Goal: Information Seeking & Learning: Learn about a topic

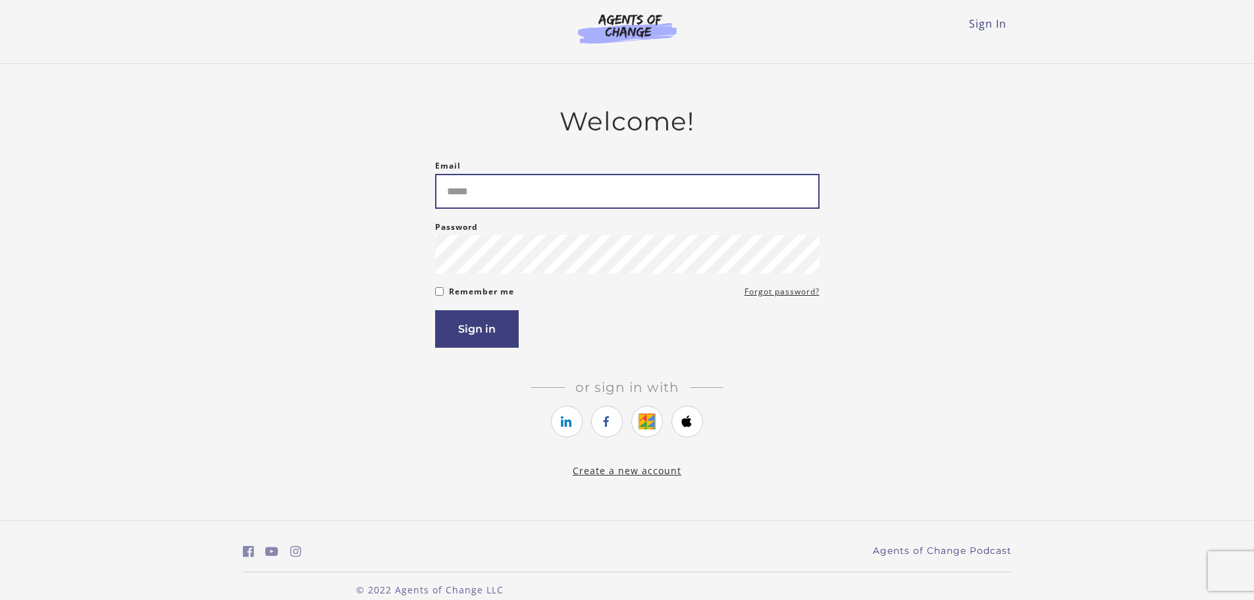
click at [550, 190] on input "Email" at bounding box center [627, 191] width 384 height 35
type input "**********"
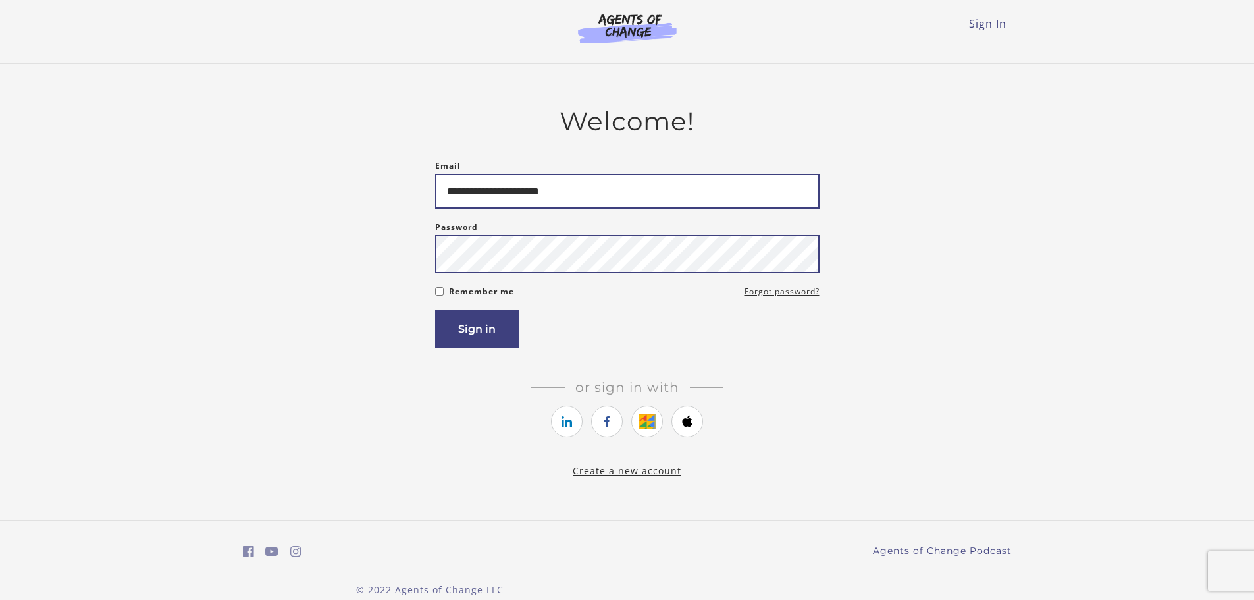
click at [435, 310] on button "Sign in" at bounding box center [477, 329] width 84 height 38
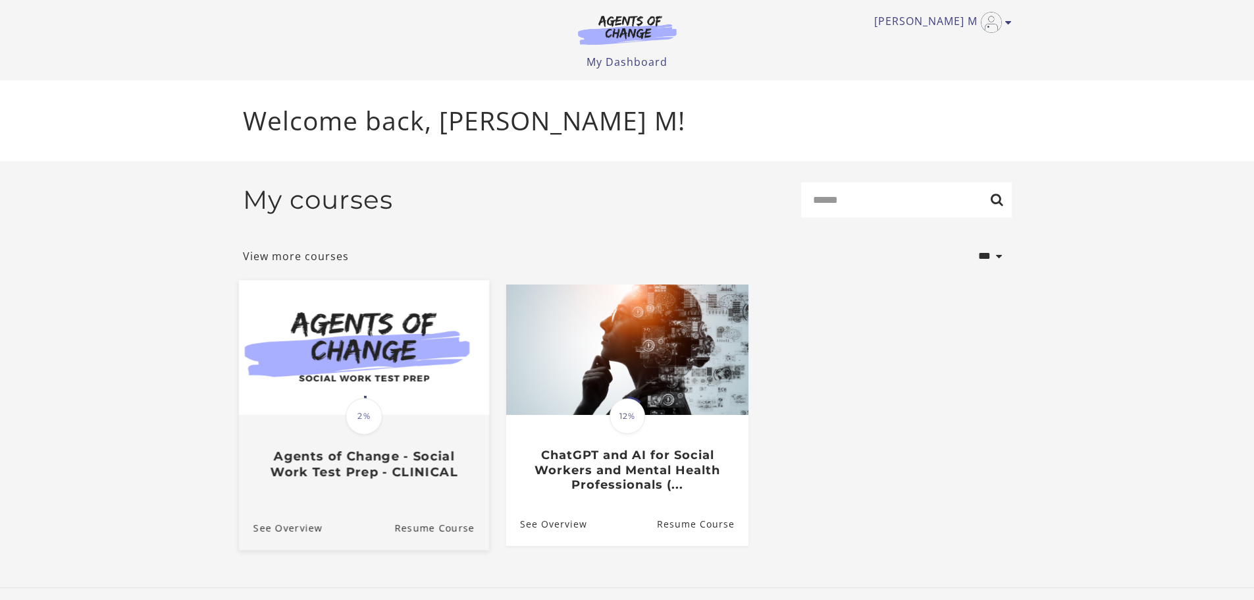
scroll to position [7, 0]
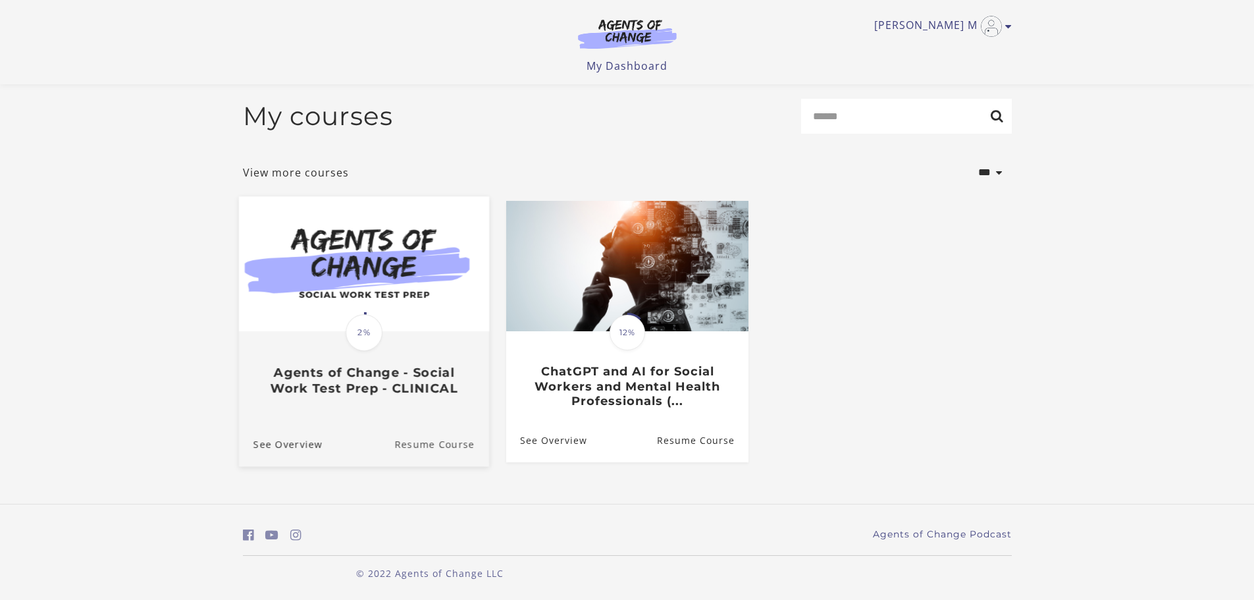
click at [414, 443] on link "Resume Course" at bounding box center [441, 443] width 95 height 44
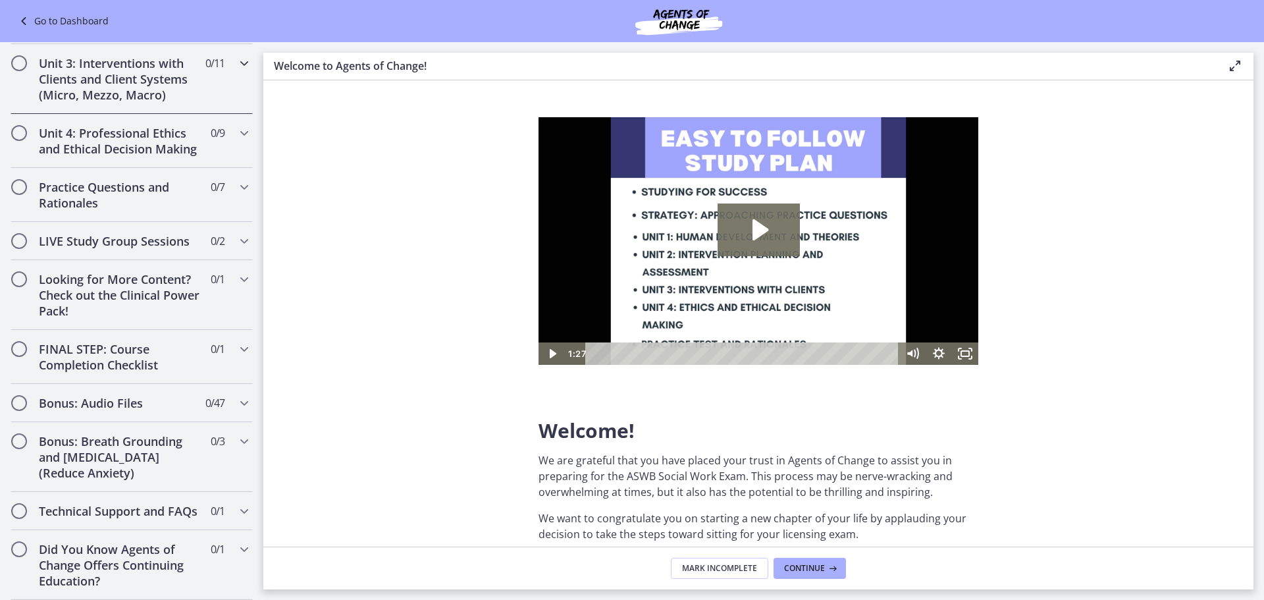
scroll to position [1004, 0]
